Goal: Find specific page/section: Locate item on page

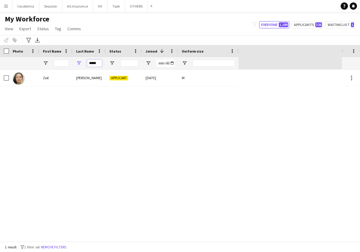
drag, startPoint x: 100, startPoint y: 62, endPoint x: 67, endPoint y: 71, distance: 34.0
click at [67, 71] on div "Workforce Details Profile Data Photo" at bounding box center [180, 143] width 360 height 196
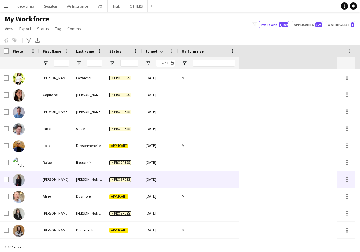
click at [62, 179] on div "[PERSON_NAME]" at bounding box center [55, 179] width 33 height 17
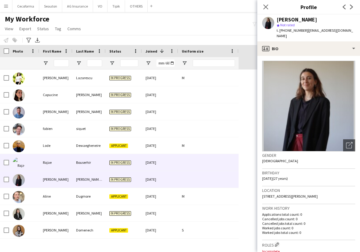
click at [70, 160] on div "Rajae" at bounding box center [55, 162] width 33 height 17
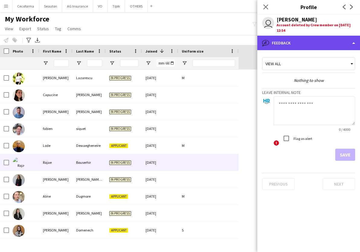
click at [321, 40] on div "bubble-pencil Feedback" at bounding box center [308, 43] width 103 height 14
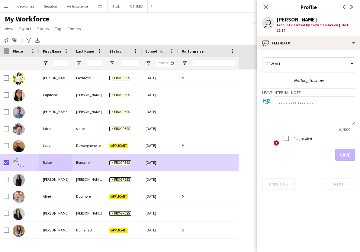
click at [164, 25] on div "My Workforce View Views Default view New view Update view Delete view Edit name…" at bounding box center [180, 24] width 360 height 21
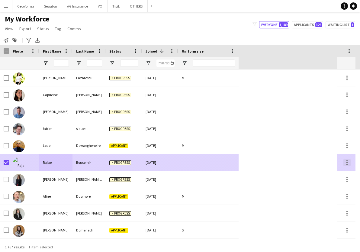
click at [344, 160] on div at bounding box center [346, 162] width 7 height 7
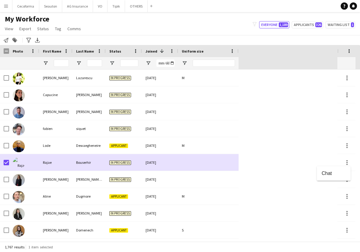
drag, startPoint x: 40, startPoint y: 159, endPoint x: 37, endPoint y: 146, distance: 12.8
click at [37, 146] on div at bounding box center [180, 126] width 360 height 252
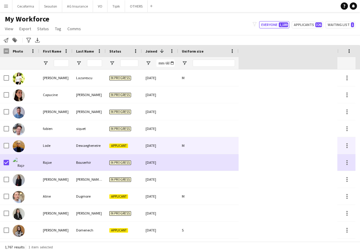
click at [50, 146] on div "Lode" at bounding box center [55, 145] width 33 height 17
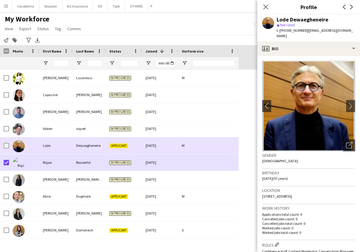
click at [69, 144] on div "Lode" at bounding box center [55, 145] width 33 height 17
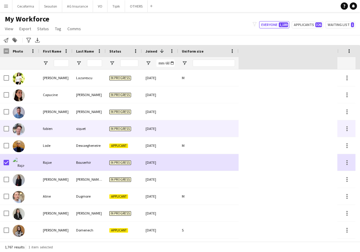
click at [67, 130] on div "fabien" at bounding box center [55, 128] width 33 height 17
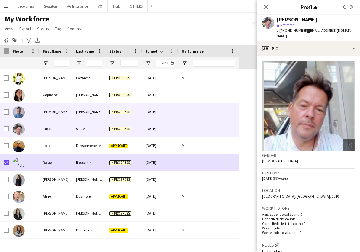
click at [59, 111] on div "[PERSON_NAME]" at bounding box center [55, 111] width 33 height 17
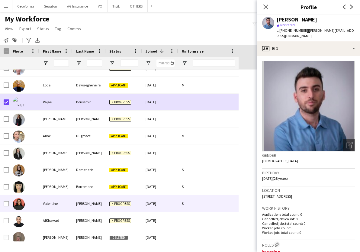
scroll to position [30, 0]
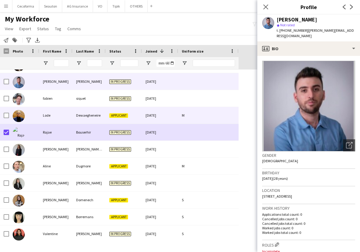
click at [55, 114] on div "Lode" at bounding box center [55, 115] width 33 height 17
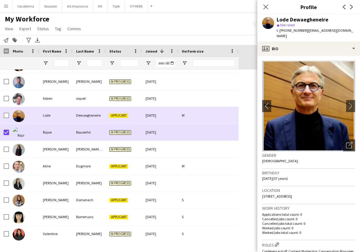
scroll to position [0, 0]
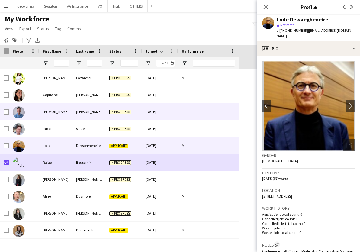
click at [57, 113] on div "[PERSON_NAME]" at bounding box center [55, 111] width 33 height 17
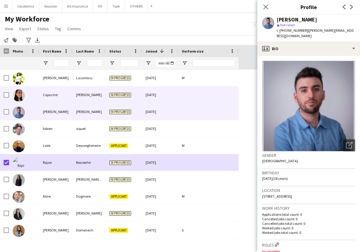
click at [57, 93] on div "Capucine" at bounding box center [55, 94] width 33 height 17
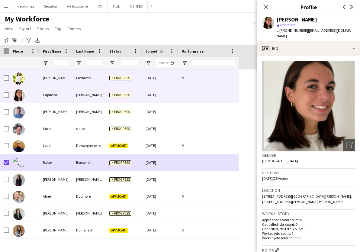
click at [52, 79] on div "[PERSON_NAME]" at bounding box center [55, 77] width 33 height 17
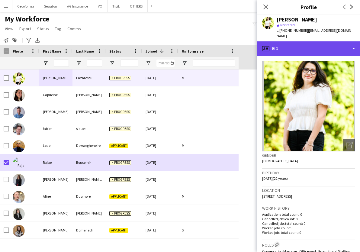
click at [296, 43] on div "profile Bio" at bounding box center [308, 48] width 103 height 14
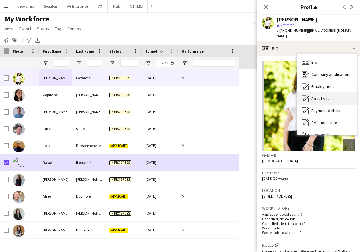
click at [329, 96] on span "About you" at bounding box center [320, 98] width 18 height 5
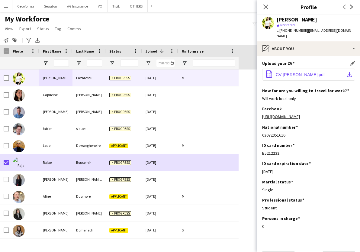
click at [307, 72] on span "CV [PERSON_NAME].pdf" at bounding box center [299, 74] width 49 height 5
